Goal: Submit feedback/report problem: Submit feedback/report problem

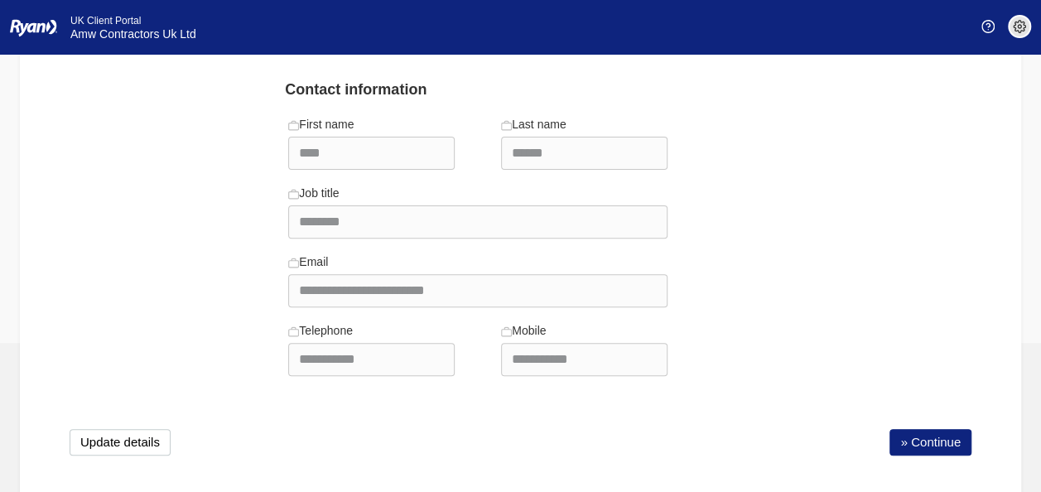
scroll to position [182, 0]
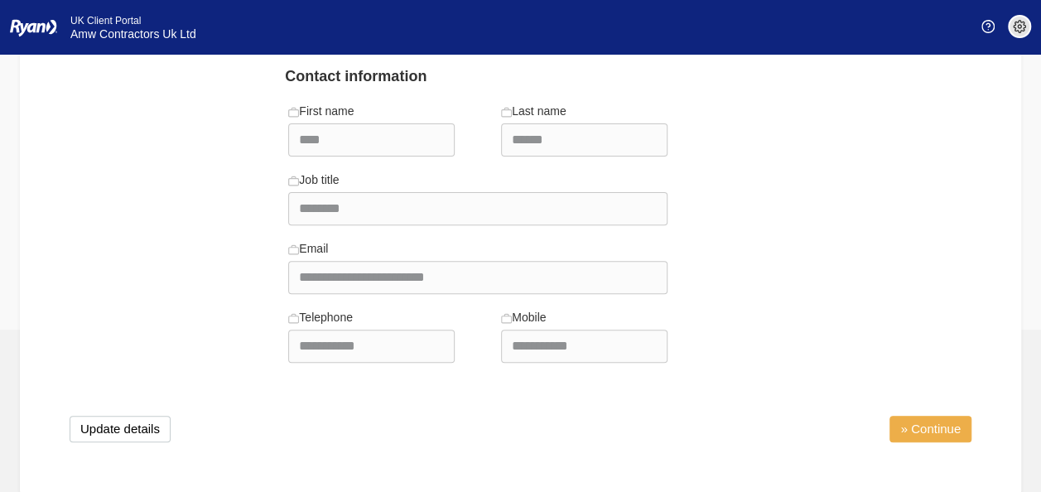
click at [929, 421] on link "» Continue" at bounding box center [931, 429] width 82 height 27
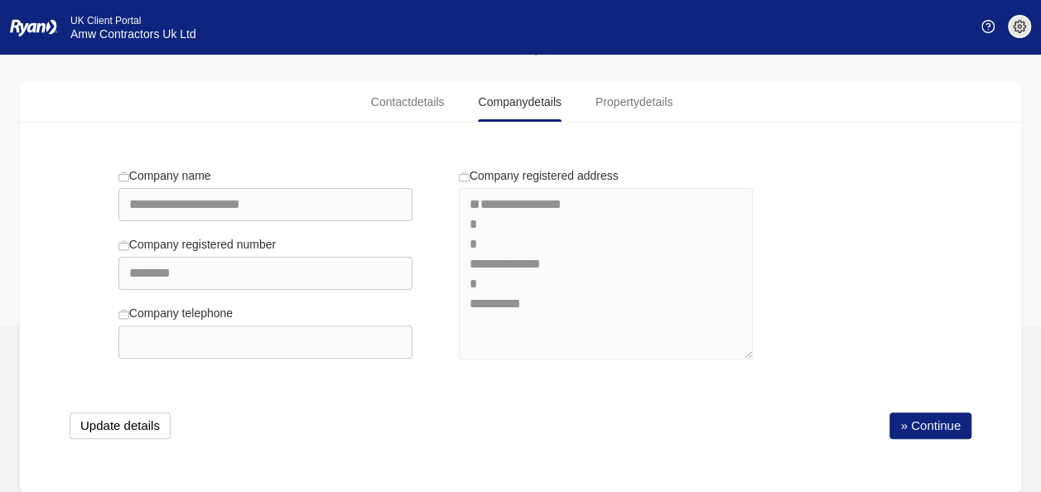
scroll to position [78, 0]
click at [139, 427] on button "Update details" at bounding box center [120, 426] width 101 height 27
select select "**********"
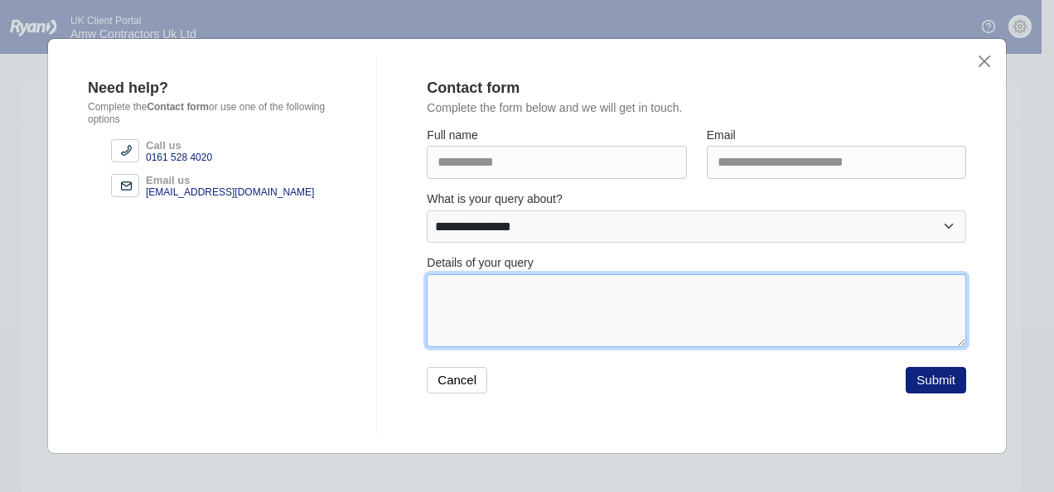
click at [532, 282] on textarea at bounding box center [696, 310] width 539 height 73
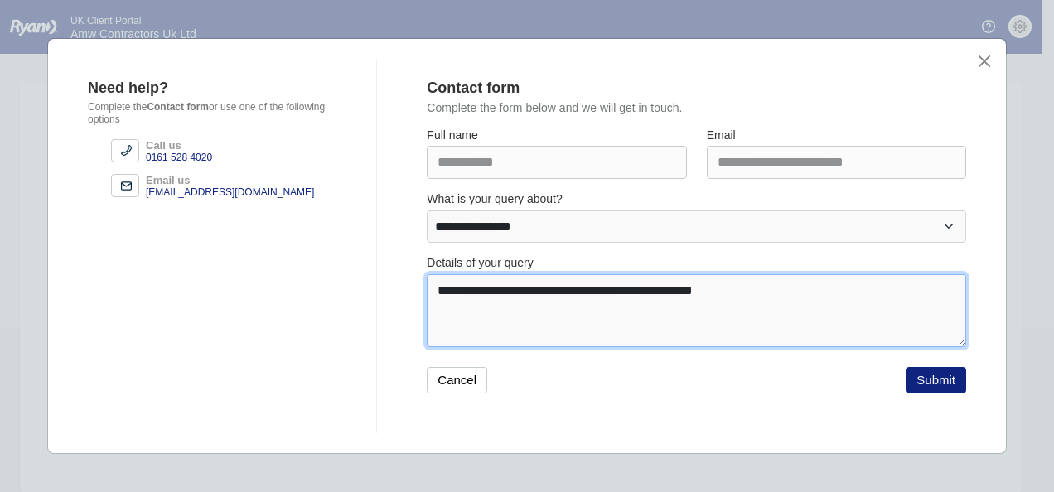
paste textarea "**********"
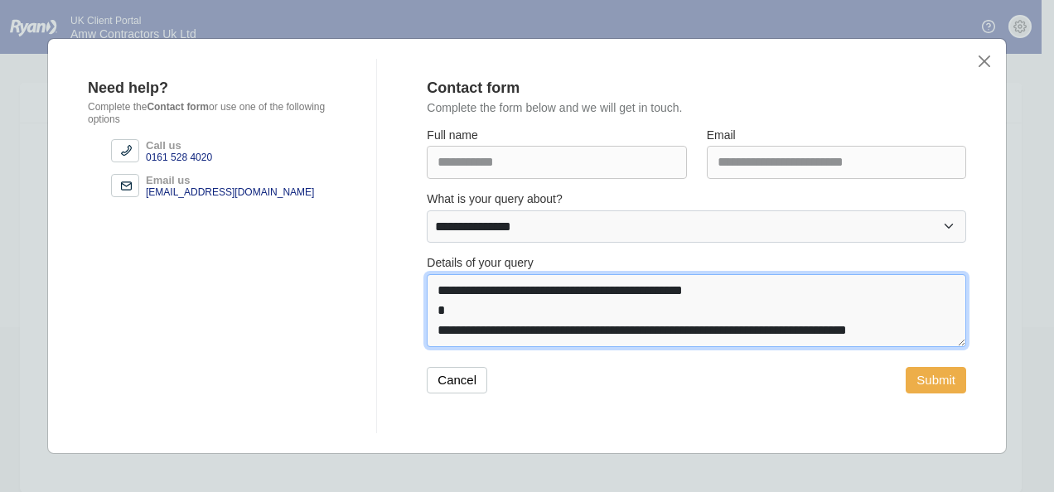
type textarea "**********"
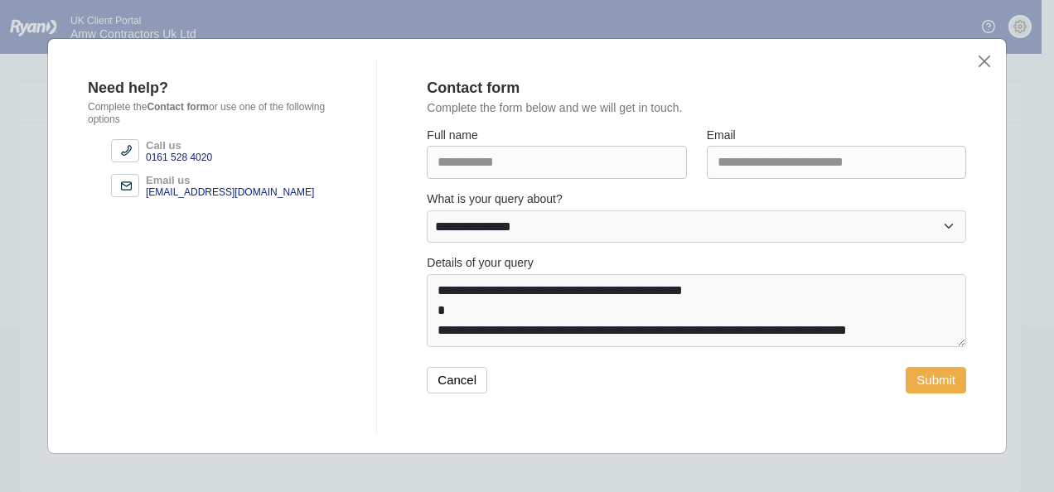
click at [933, 380] on button "Submit" at bounding box center [935, 380] width 60 height 27
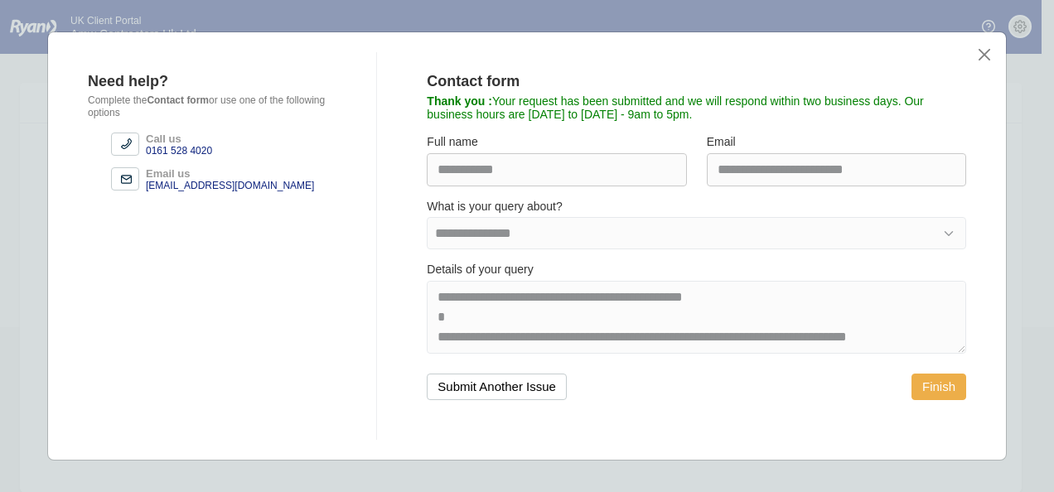
click at [932, 386] on button "Finish" at bounding box center [938, 387] width 55 height 27
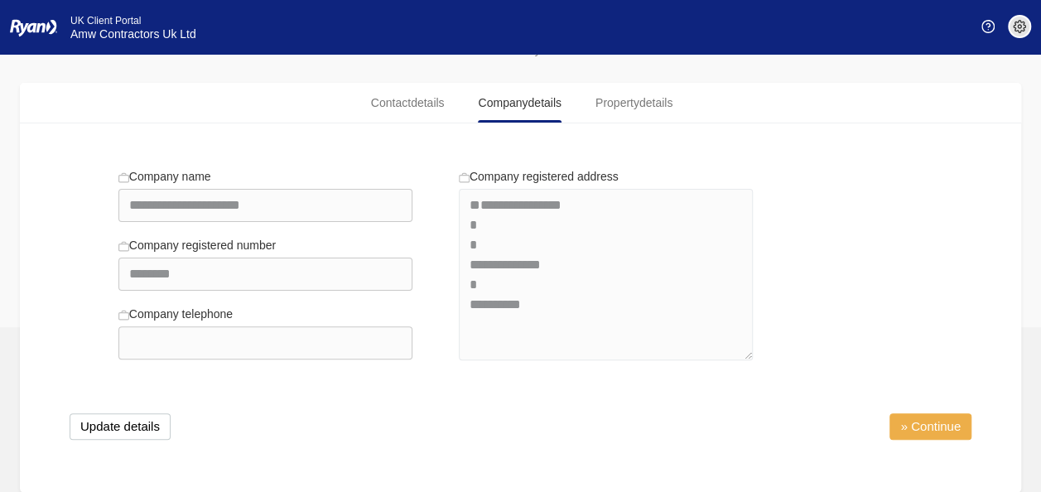
click at [938, 432] on link "» Continue" at bounding box center [931, 426] width 82 height 27
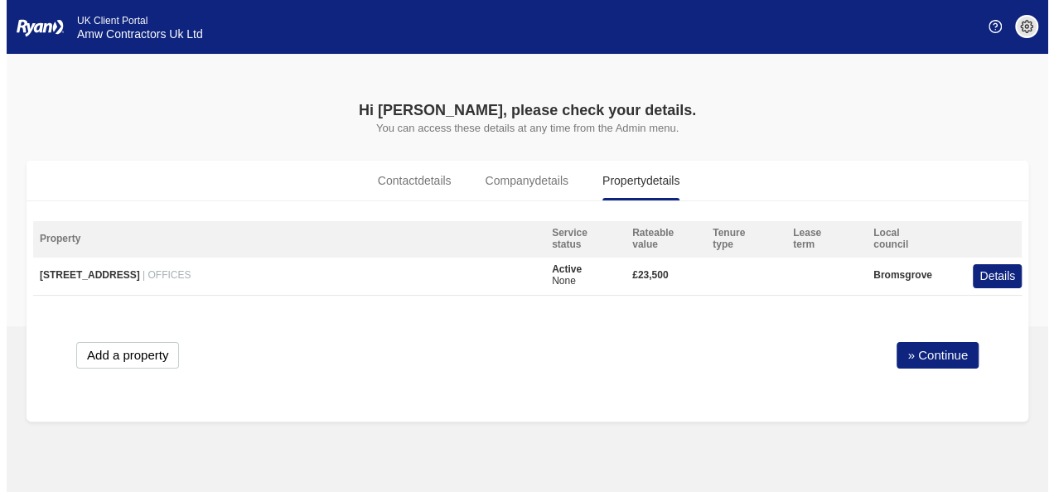
scroll to position [0, 0]
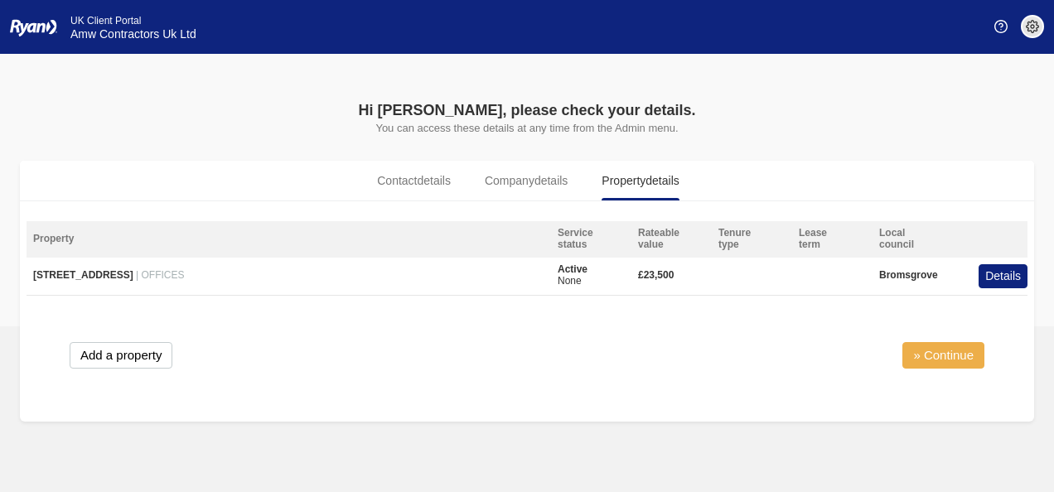
click at [947, 353] on link "» Continue" at bounding box center [943, 355] width 82 height 27
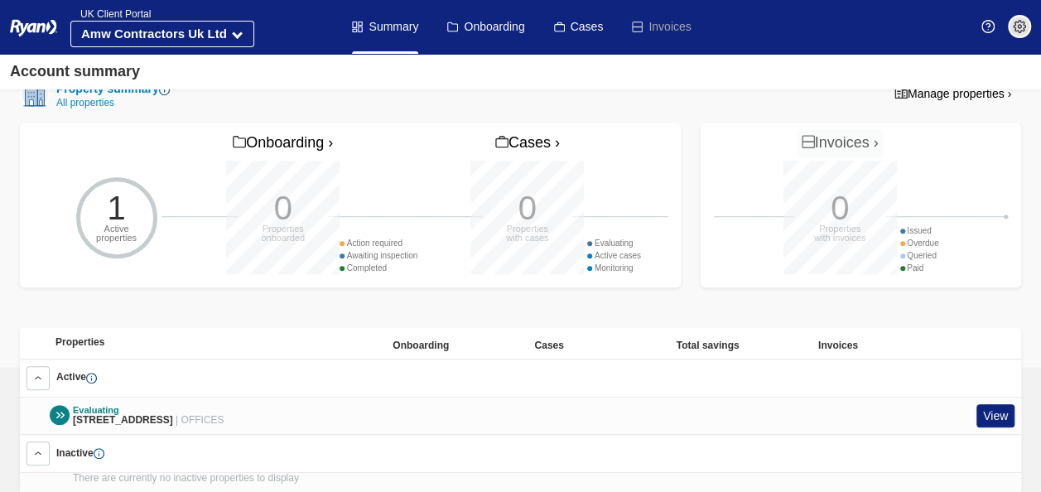
scroll to position [406, 0]
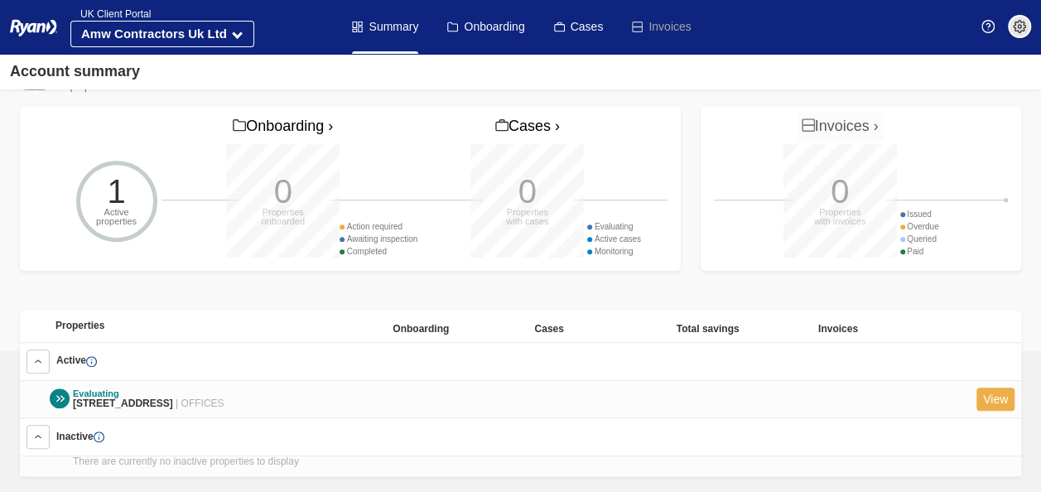
click at [997, 388] on link "View" at bounding box center [996, 400] width 38 height 24
click at [992, 388] on link "View" at bounding box center [996, 400] width 38 height 24
click at [458, 20] on link "Onboarding" at bounding box center [485, 27] width 77 height 54
click at [508, 22] on link "Onboarding" at bounding box center [485, 27] width 77 height 54
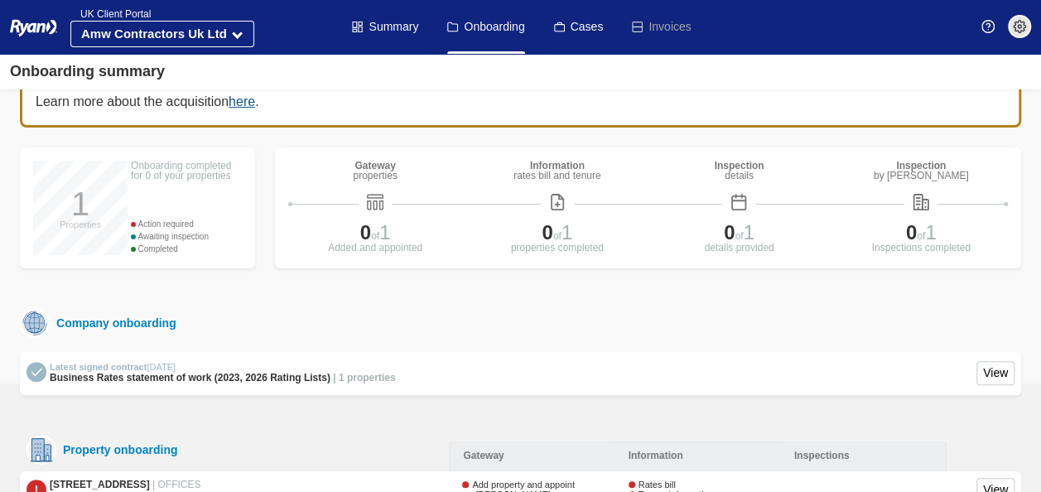
scroll to position [138, 0]
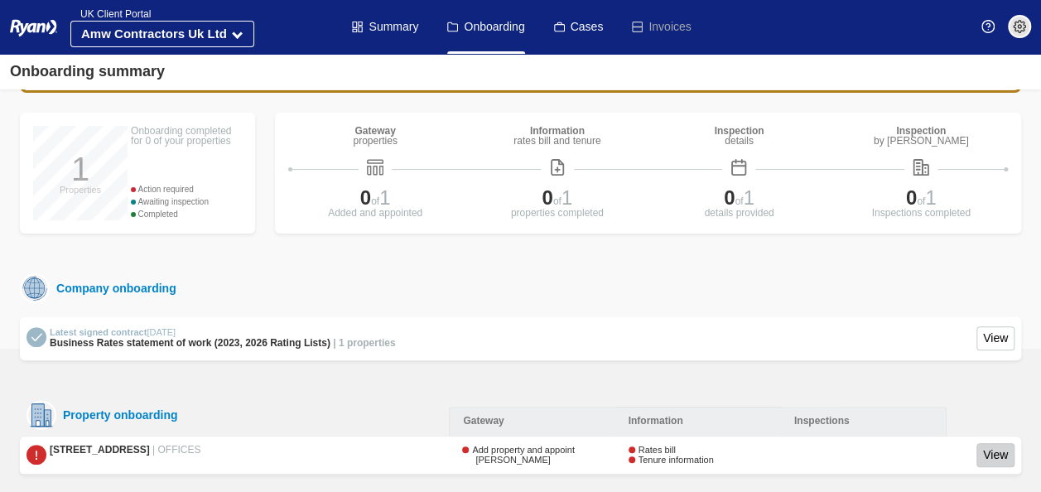
click at [988, 443] on link "View" at bounding box center [996, 455] width 38 height 24
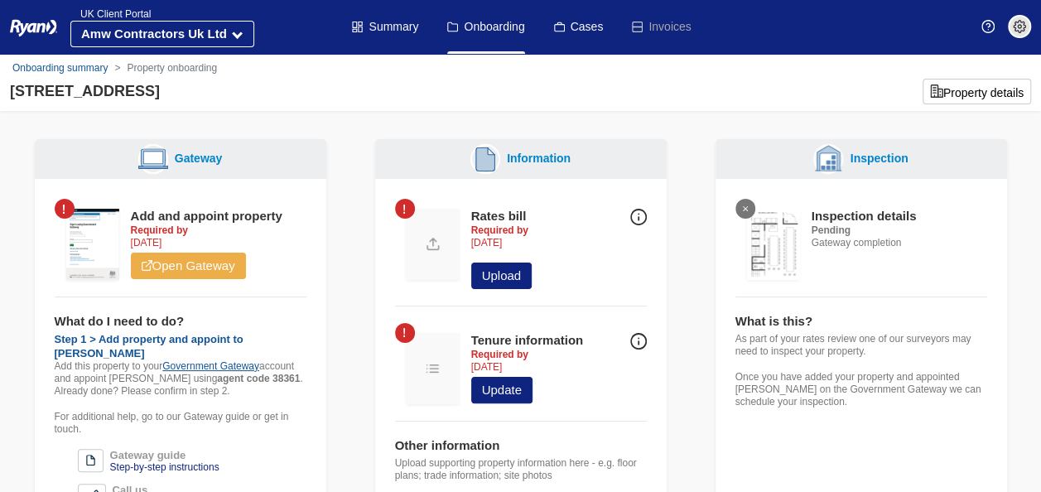
click at [179, 263] on link "Open Gateway" at bounding box center [188, 266] width 115 height 27
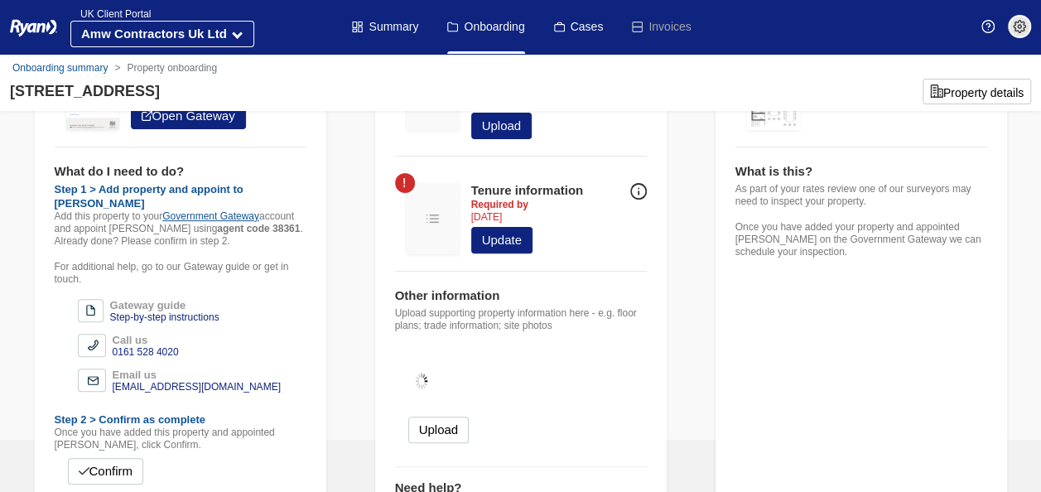
scroll to position [164, 0]
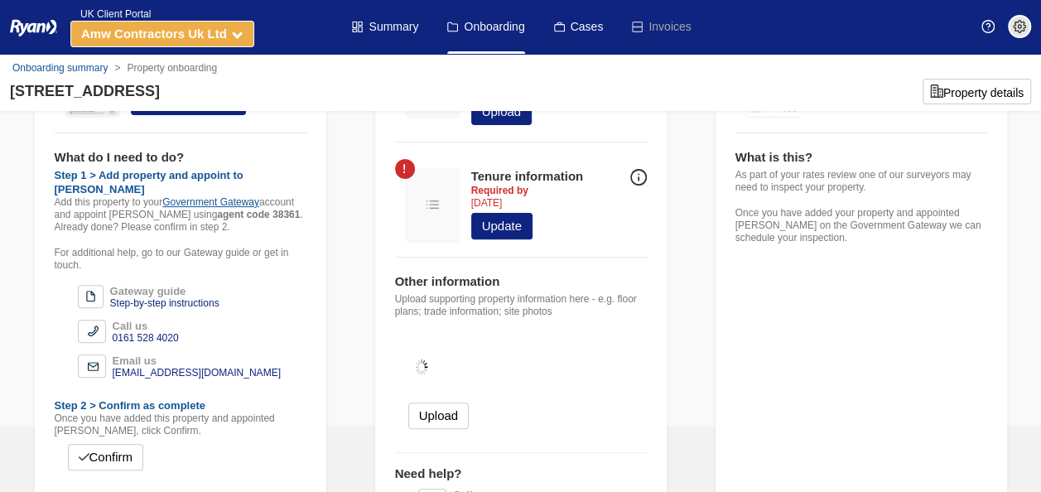
click at [131, 36] on strong "Amw Contractors Uk Ltd" at bounding box center [154, 34] width 146 height 14
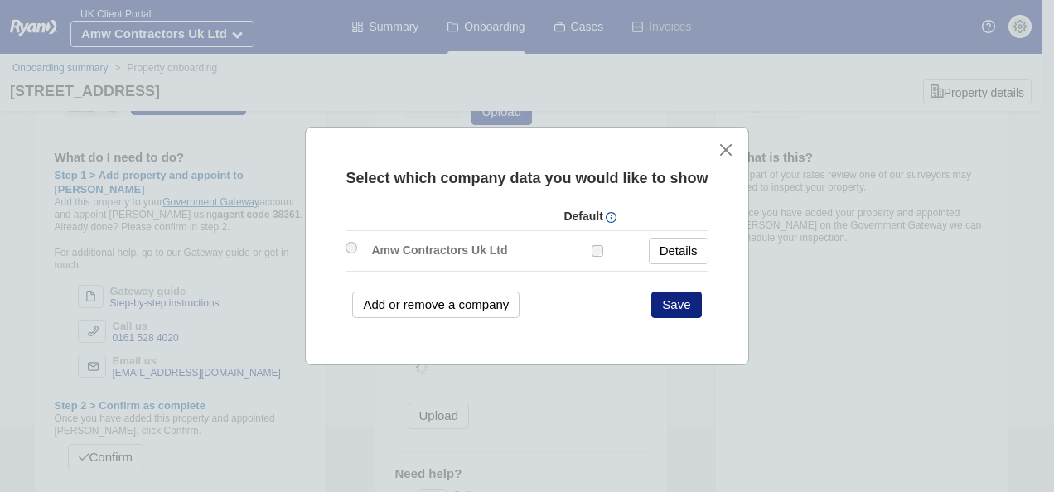
click at [729, 140] on div "Select which company data you would like to show Default Amw Contractors Uk Ltd…" at bounding box center [526, 246] width 443 height 238
click at [717, 143] on button "close" at bounding box center [725, 149] width 17 height 17
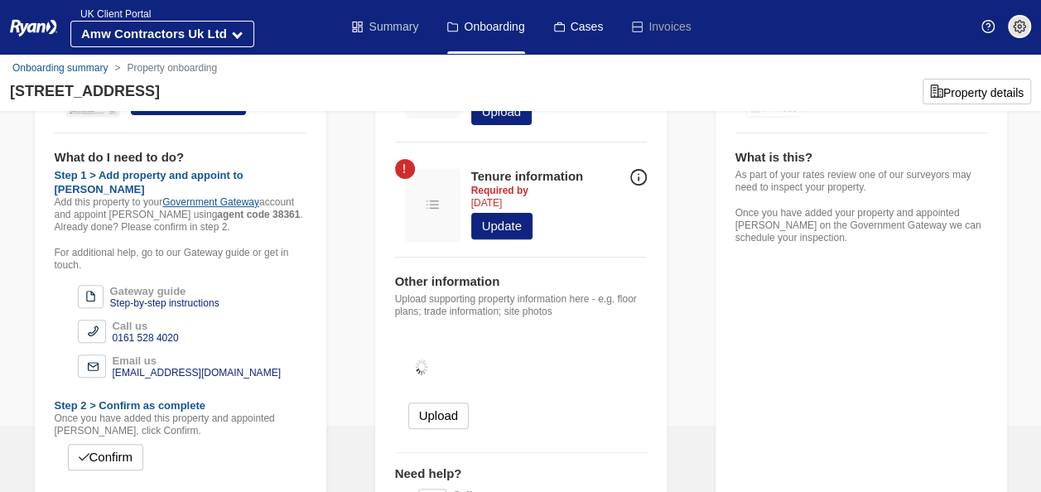
click at [393, 21] on link "Summary" at bounding box center [385, 27] width 66 height 54
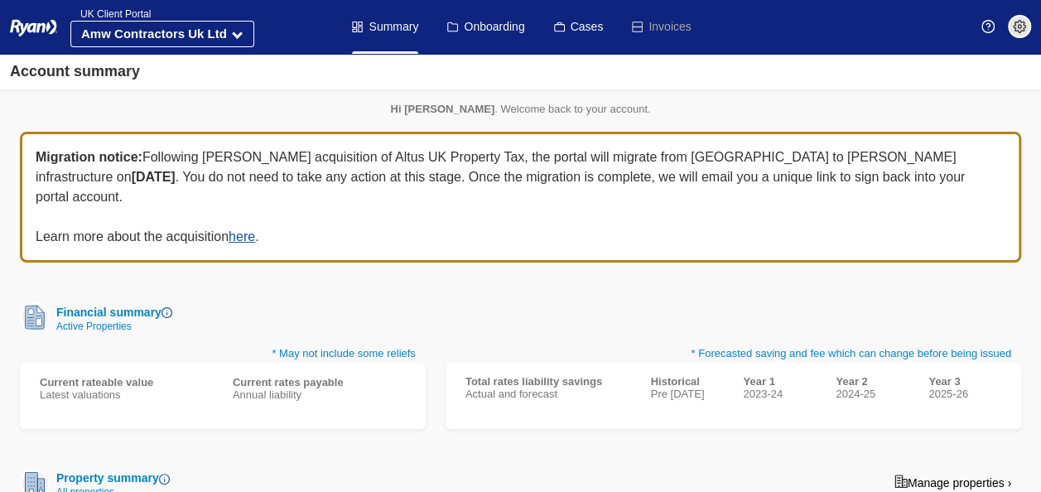
click at [1021, 83] on div "Account summary" at bounding box center [520, 72] width 1041 height 36
click at [497, 15] on link "Onboarding" at bounding box center [485, 27] width 77 height 54
